Goal: Learn about a topic

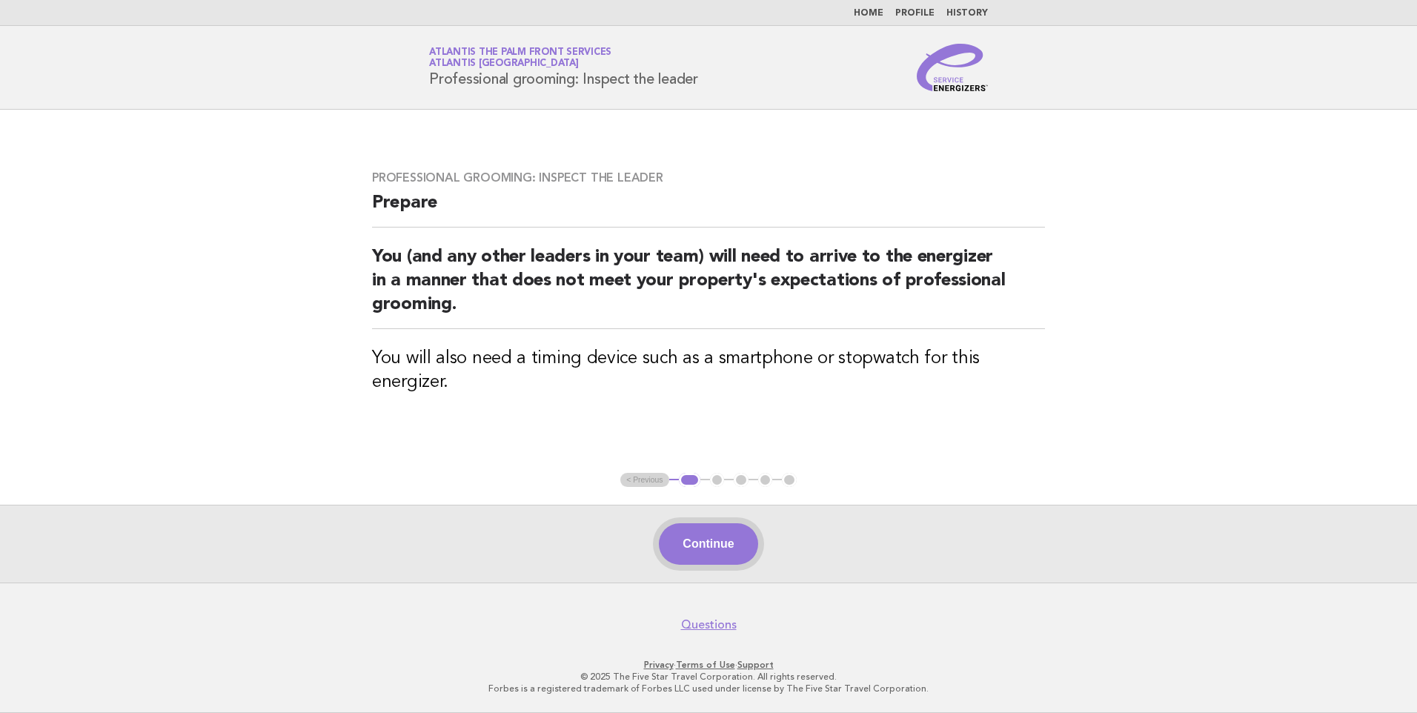
click at [711, 547] on button "Continue" at bounding box center [708, 543] width 99 height 41
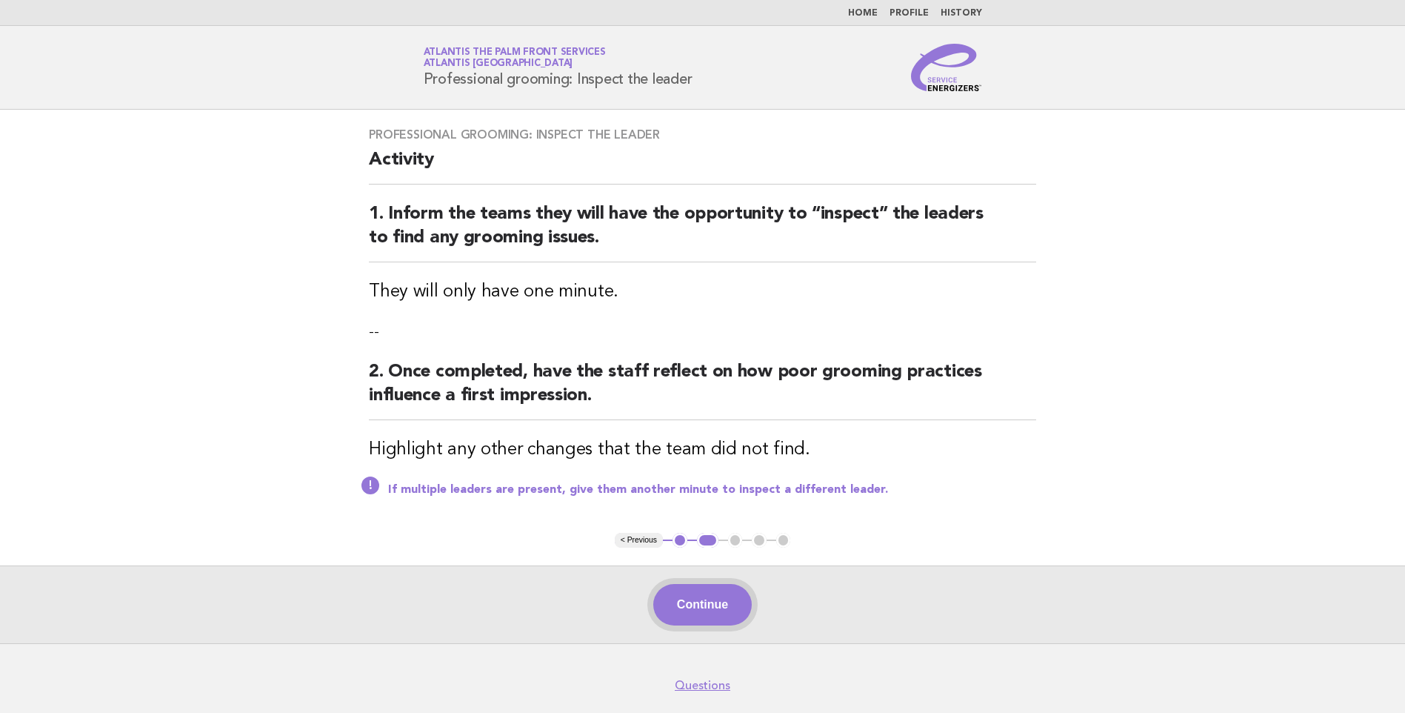
click at [702, 607] on button "Continue" at bounding box center [702, 604] width 99 height 41
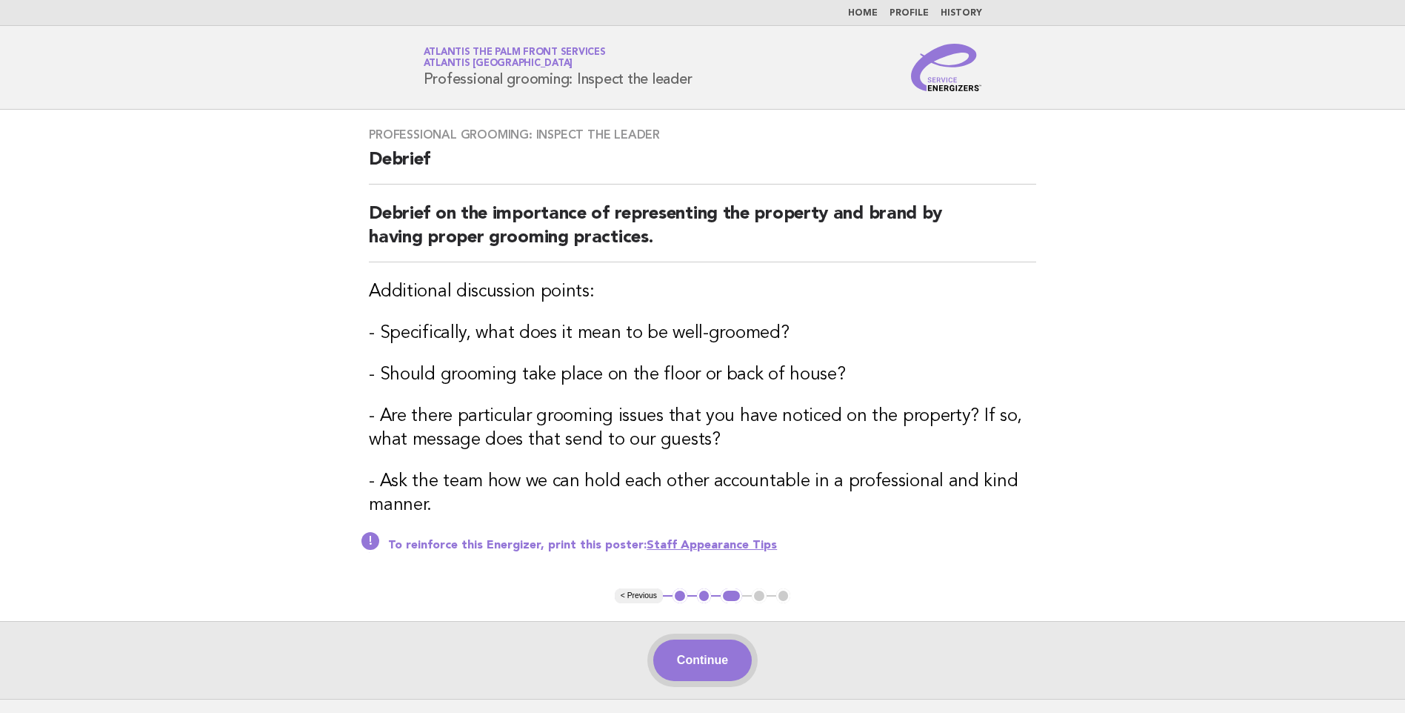
click at [701, 657] on button "Continue" at bounding box center [702, 659] width 99 height 41
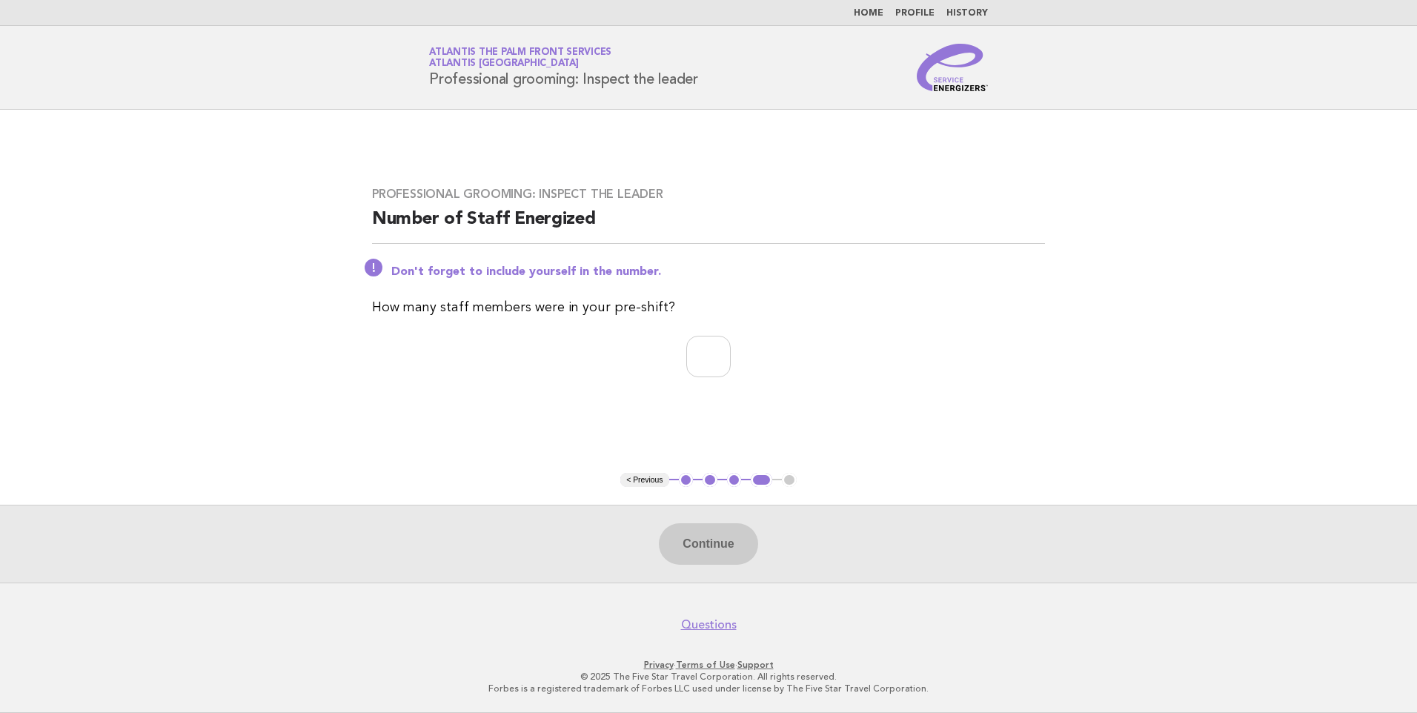
click at [872, 14] on link "Home" at bounding box center [868, 13] width 30 height 9
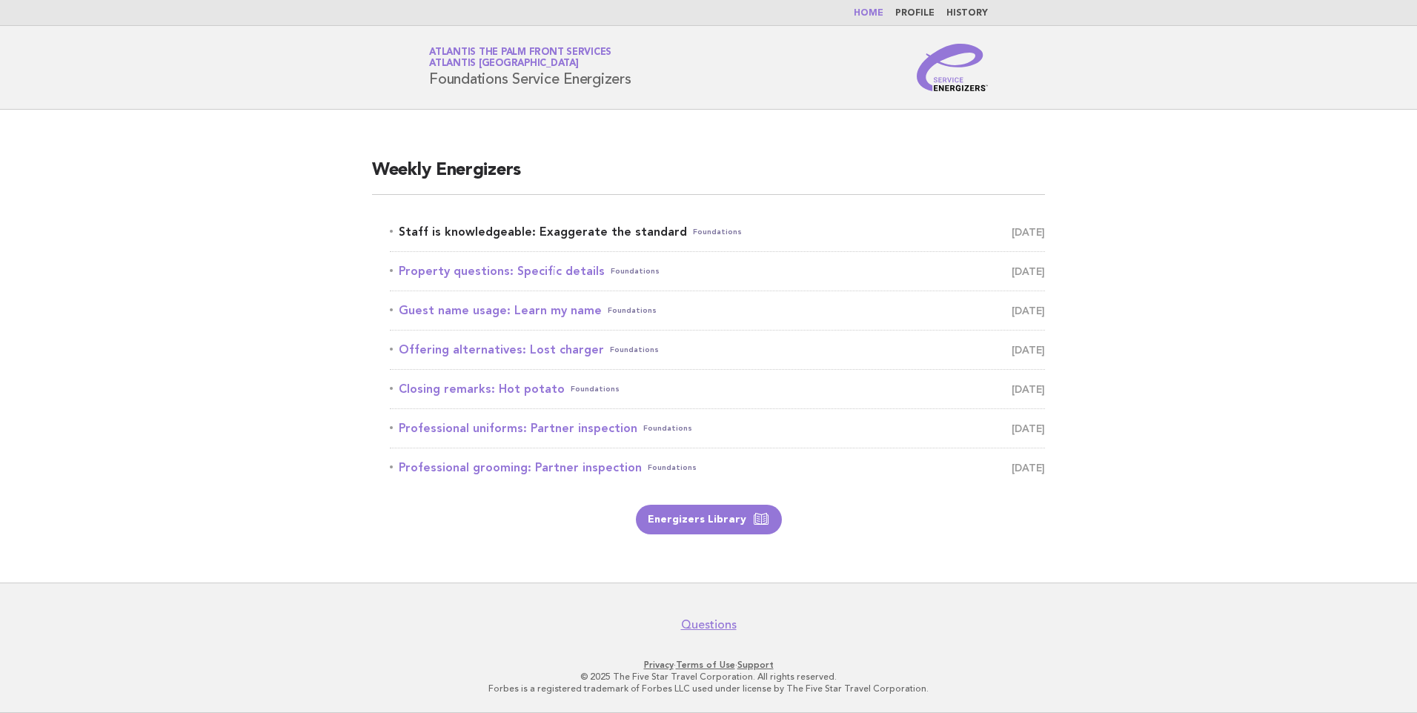
click at [496, 231] on link "Staff is knowledgeable: Exaggerate the standard Foundations [DATE]" at bounding box center [717, 232] width 655 height 21
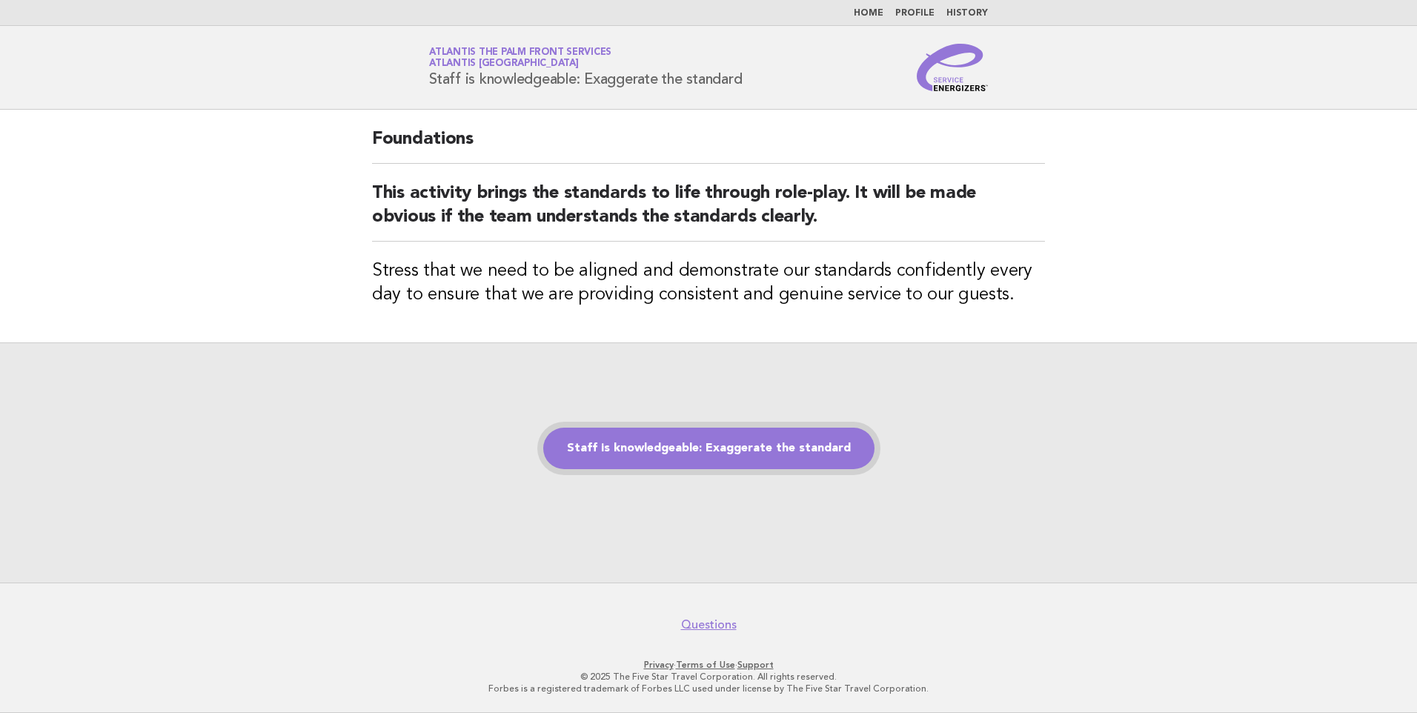
click at [668, 448] on link "Staff is knowledgeable: Exaggerate the standard" at bounding box center [708, 447] width 331 height 41
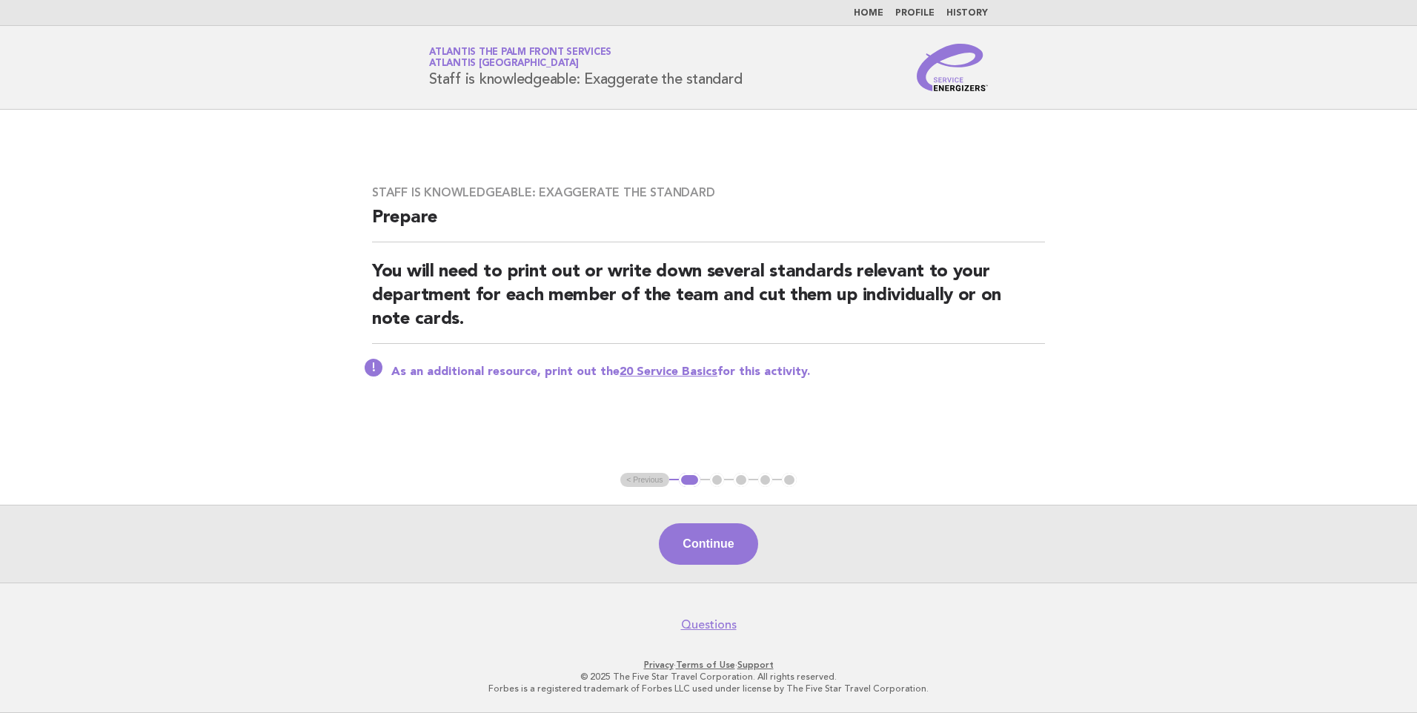
click at [699, 541] on button "Continue" at bounding box center [708, 543] width 99 height 41
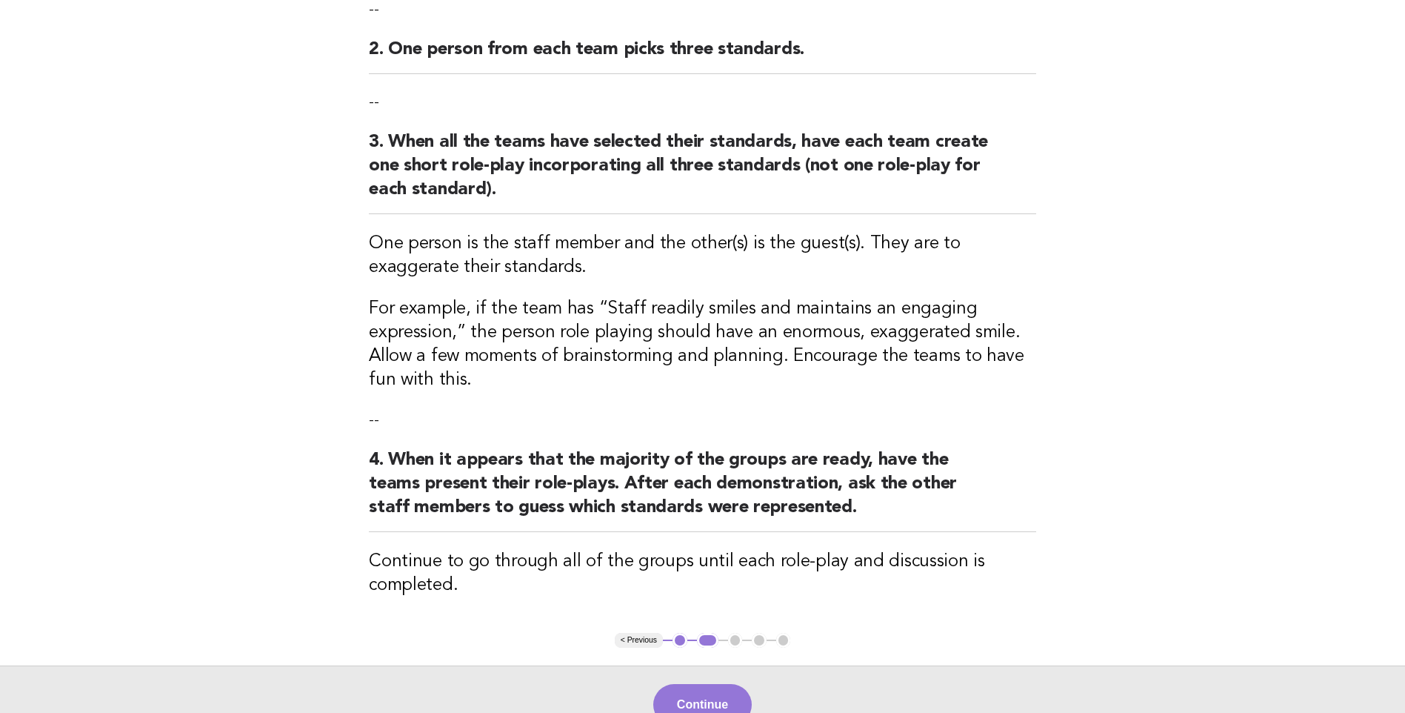
scroll to position [370, 0]
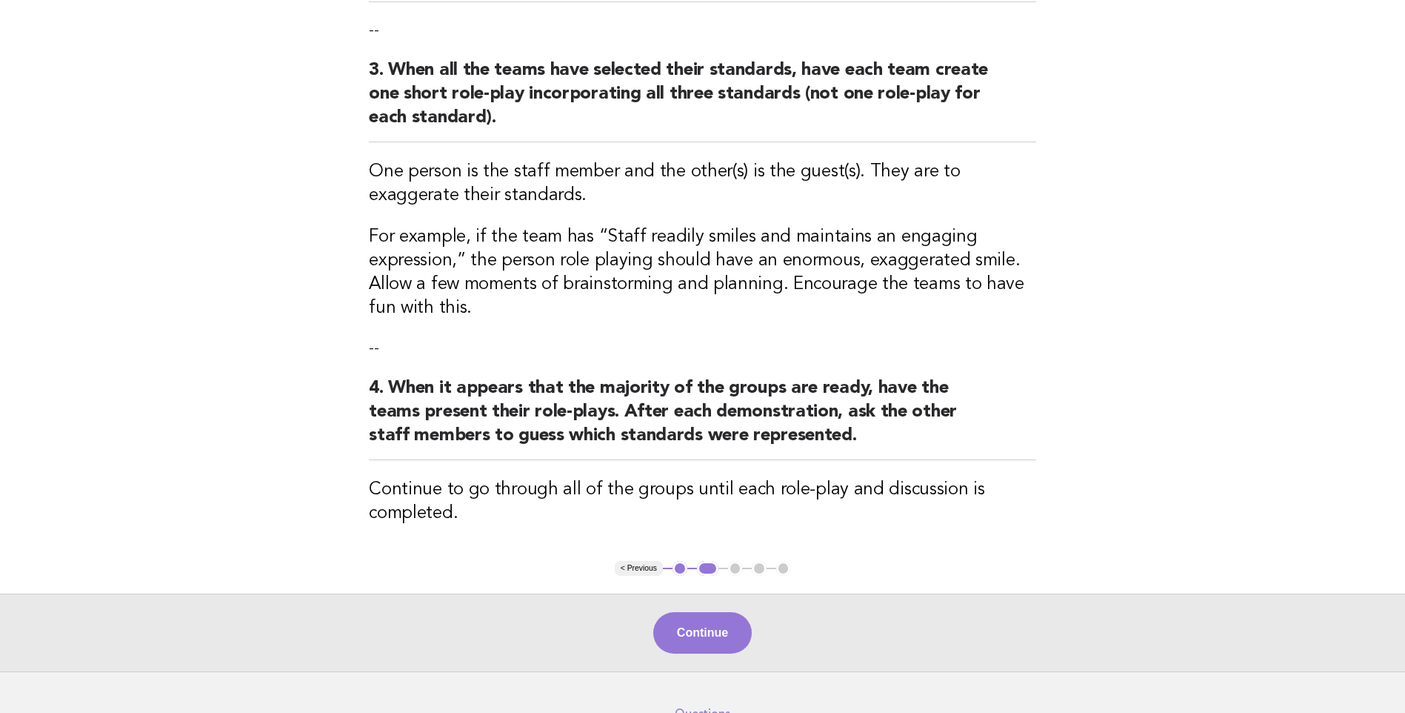
click at [696, 632] on button "Continue" at bounding box center [702, 632] width 99 height 41
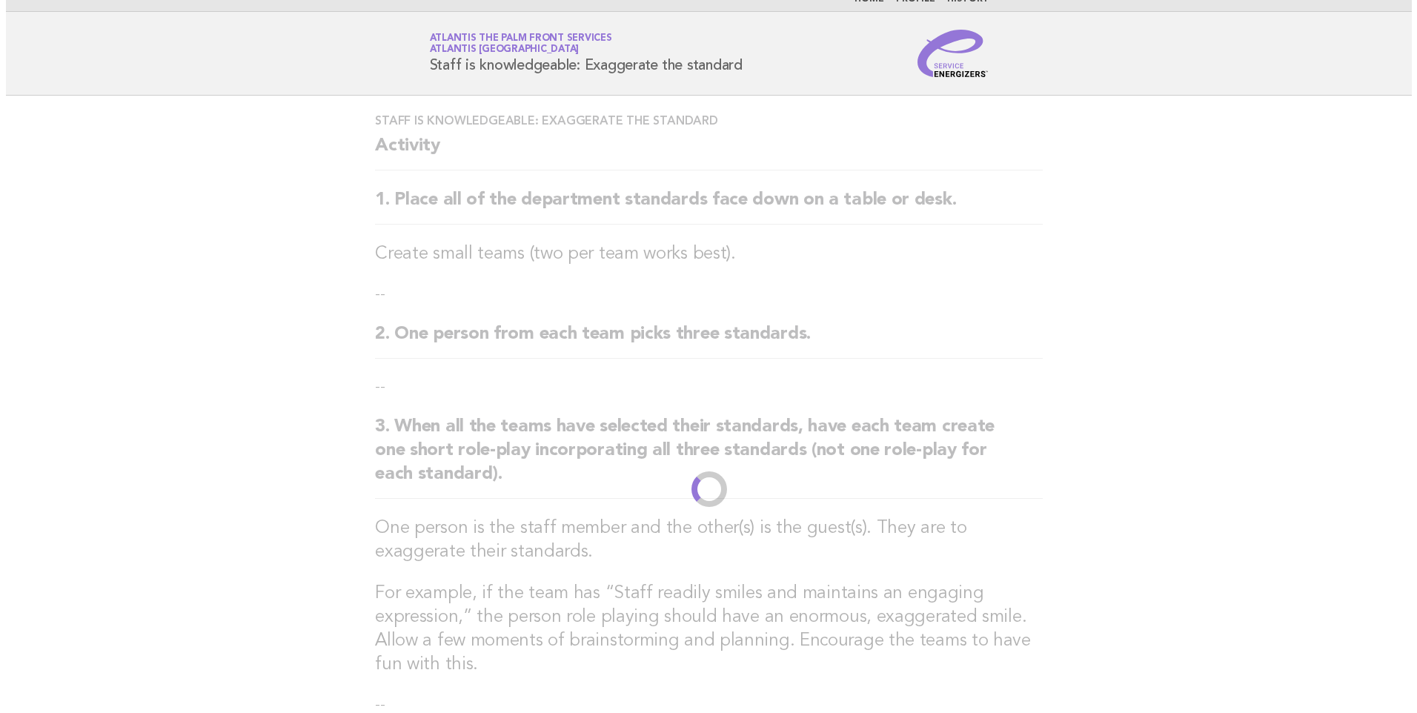
scroll to position [0, 0]
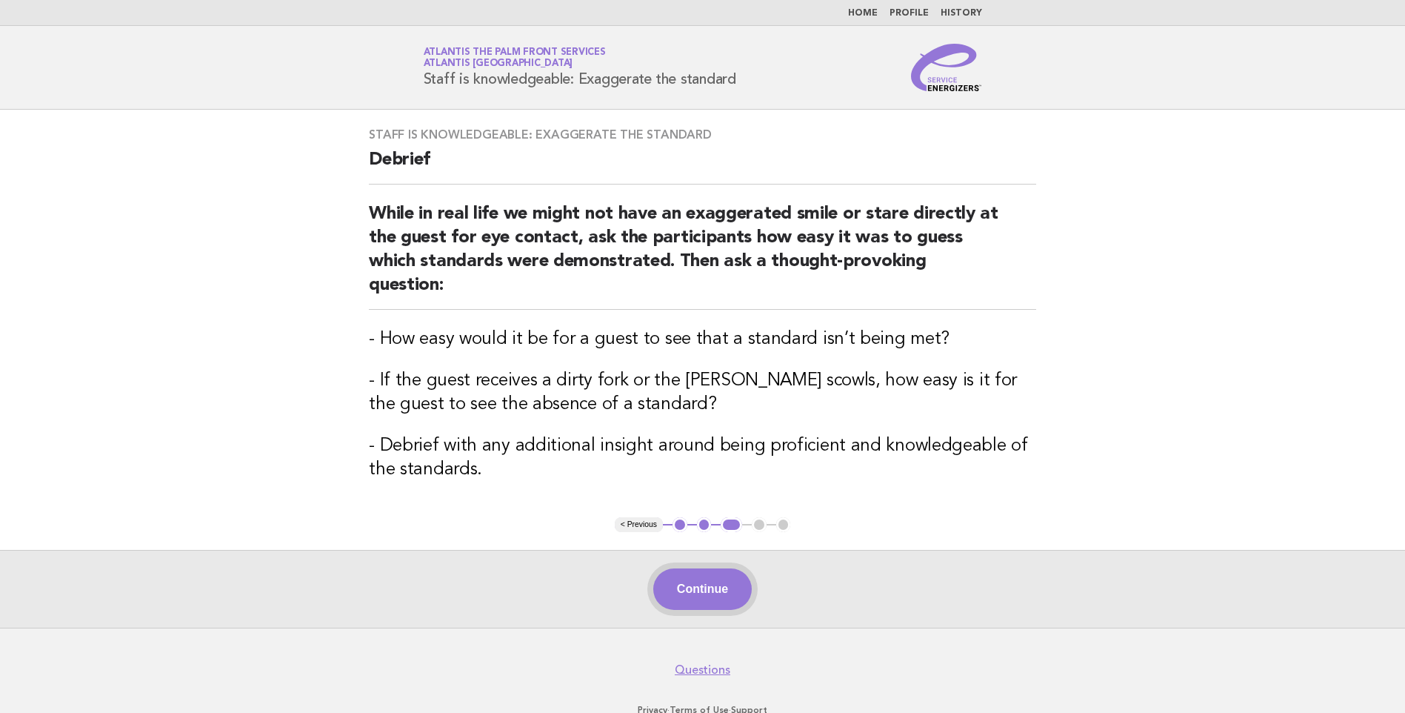
click at [712, 568] on button "Continue" at bounding box center [702, 588] width 99 height 41
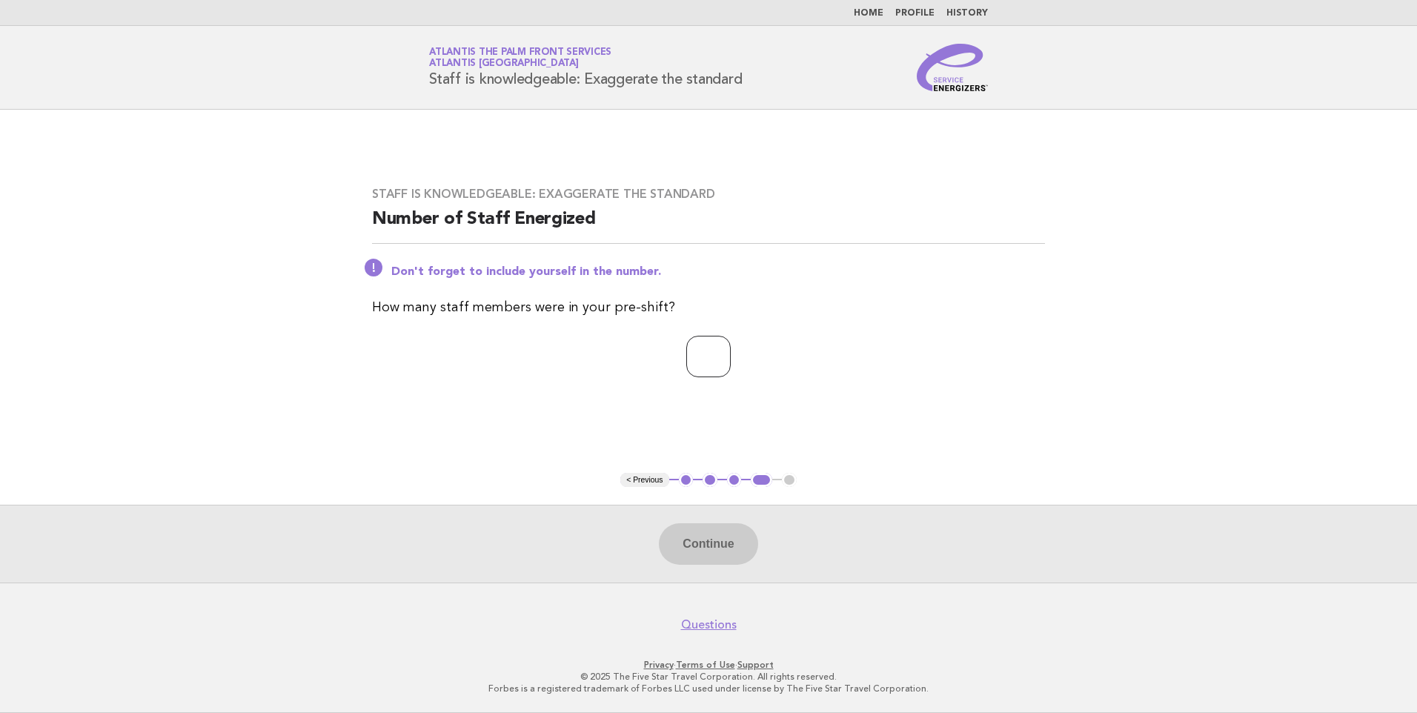
click at [698, 347] on input "number" at bounding box center [708, 356] width 44 height 41
type input "**"
